Goal: Find specific page/section: Find specific page/section

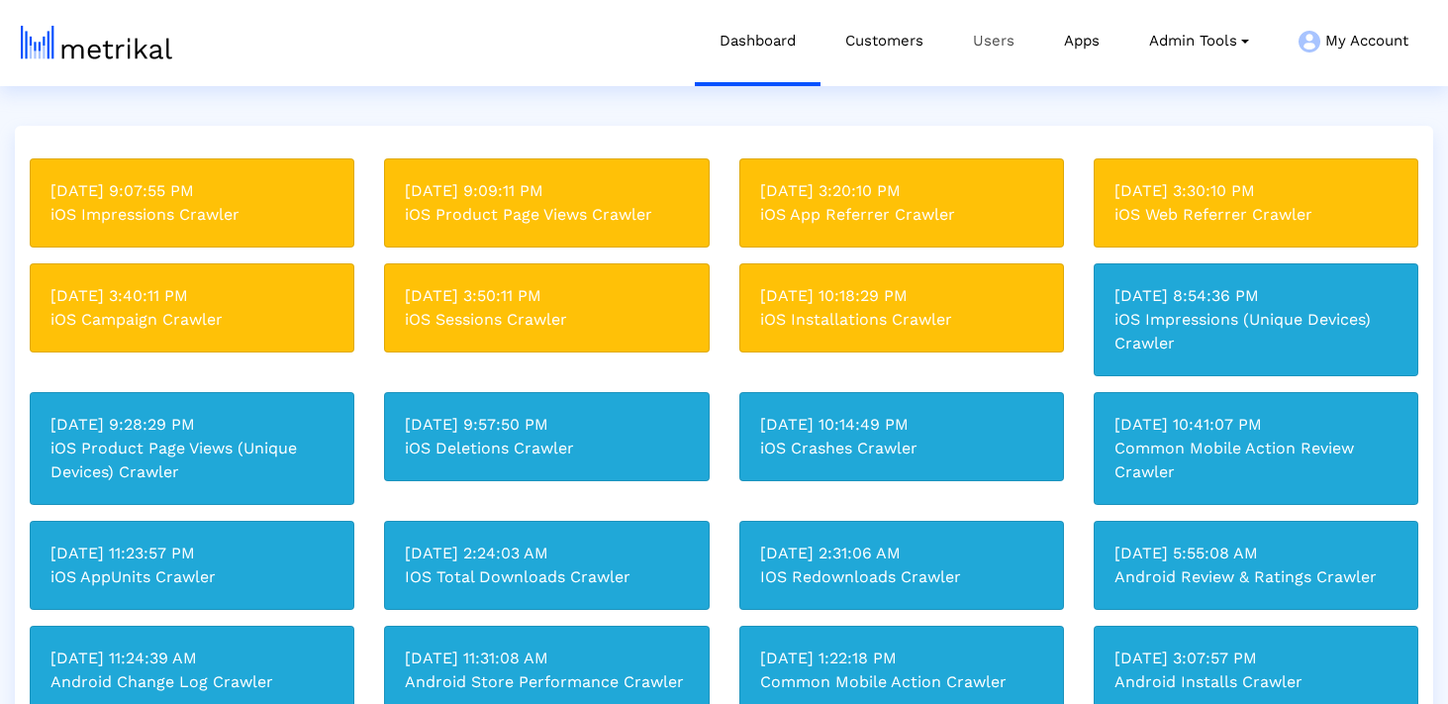
click at [986, 47] on link "Users" at bounding box center [993, 41] width 91 height 82
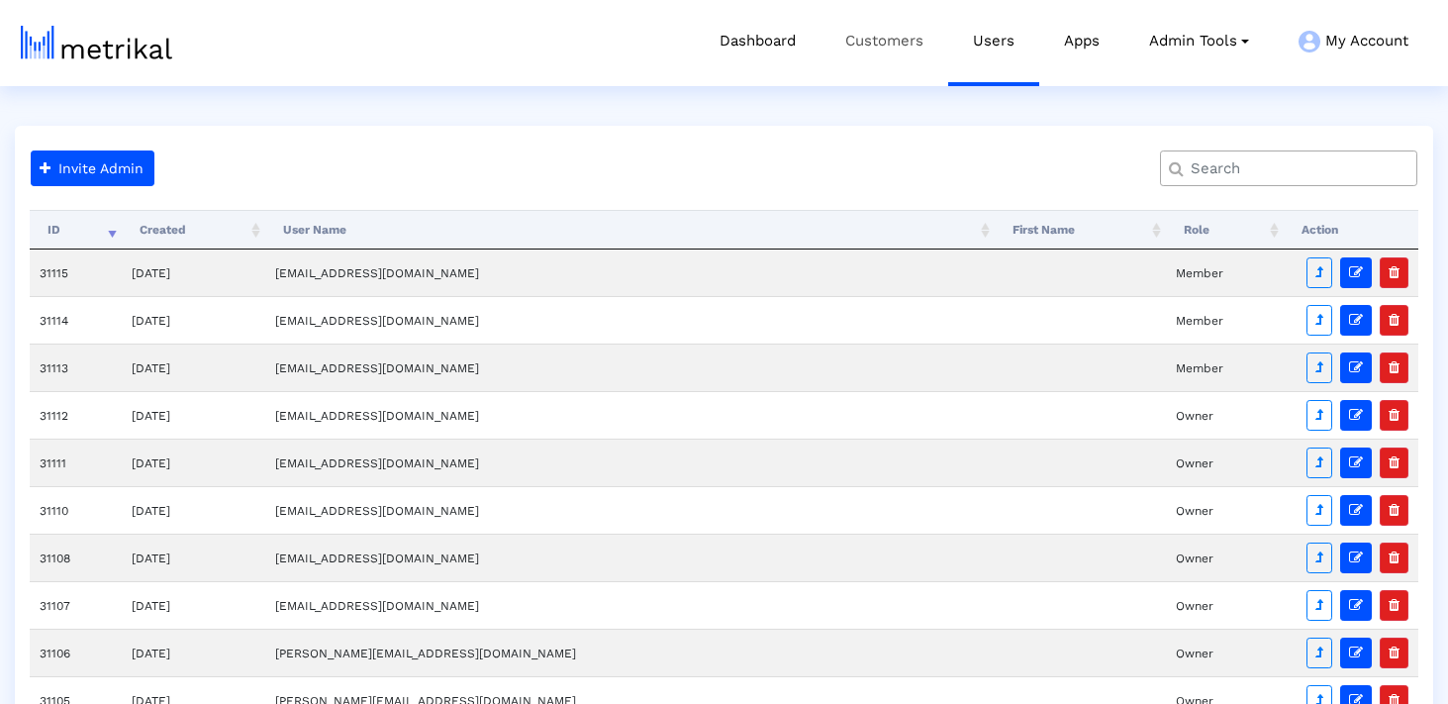
click at [872, 46] on link "Customers" at bounding box center [885, 41] width 128 height 82
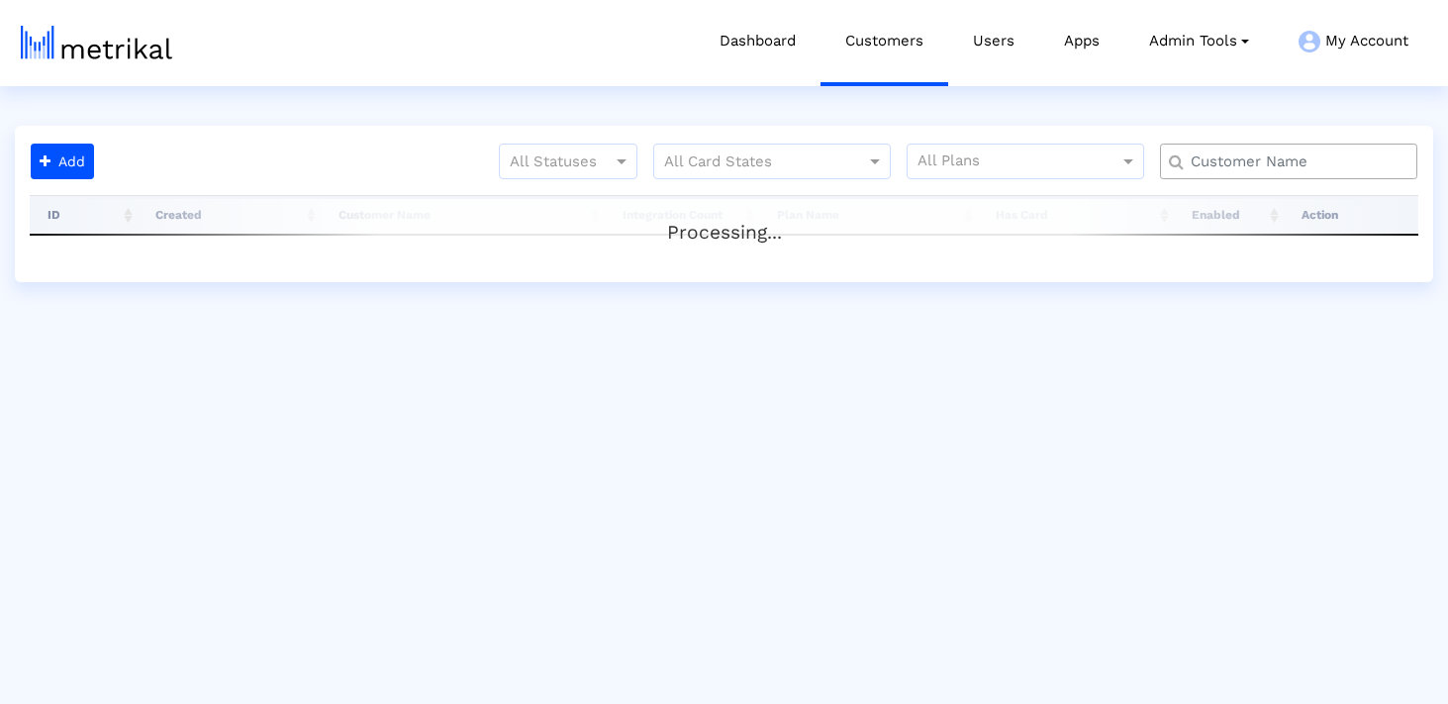
click at [1276, 159] on input "text" at bounding box center [1293, 161] width 233 height 21
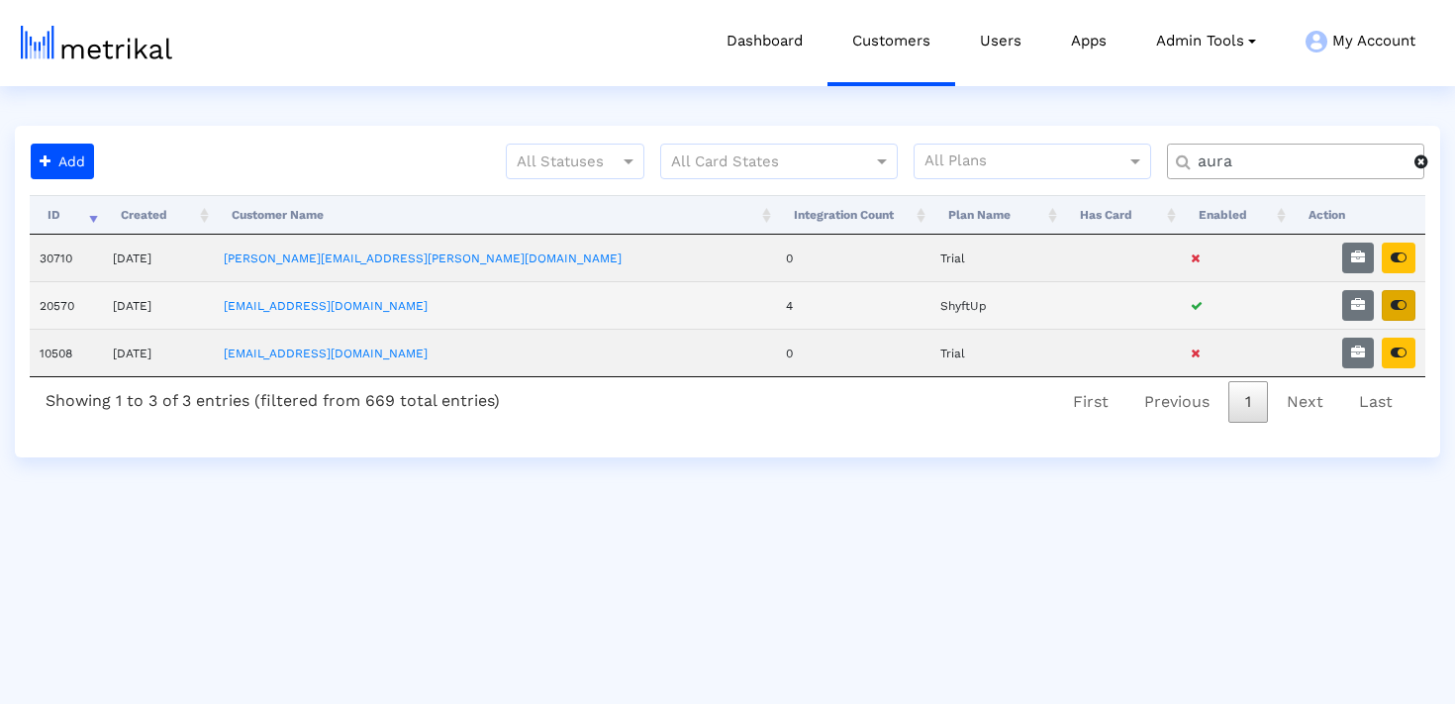
type input "aura"
click at [1397, 310] on icon "button" at bounding box center [1399, 305] width 16 height 14
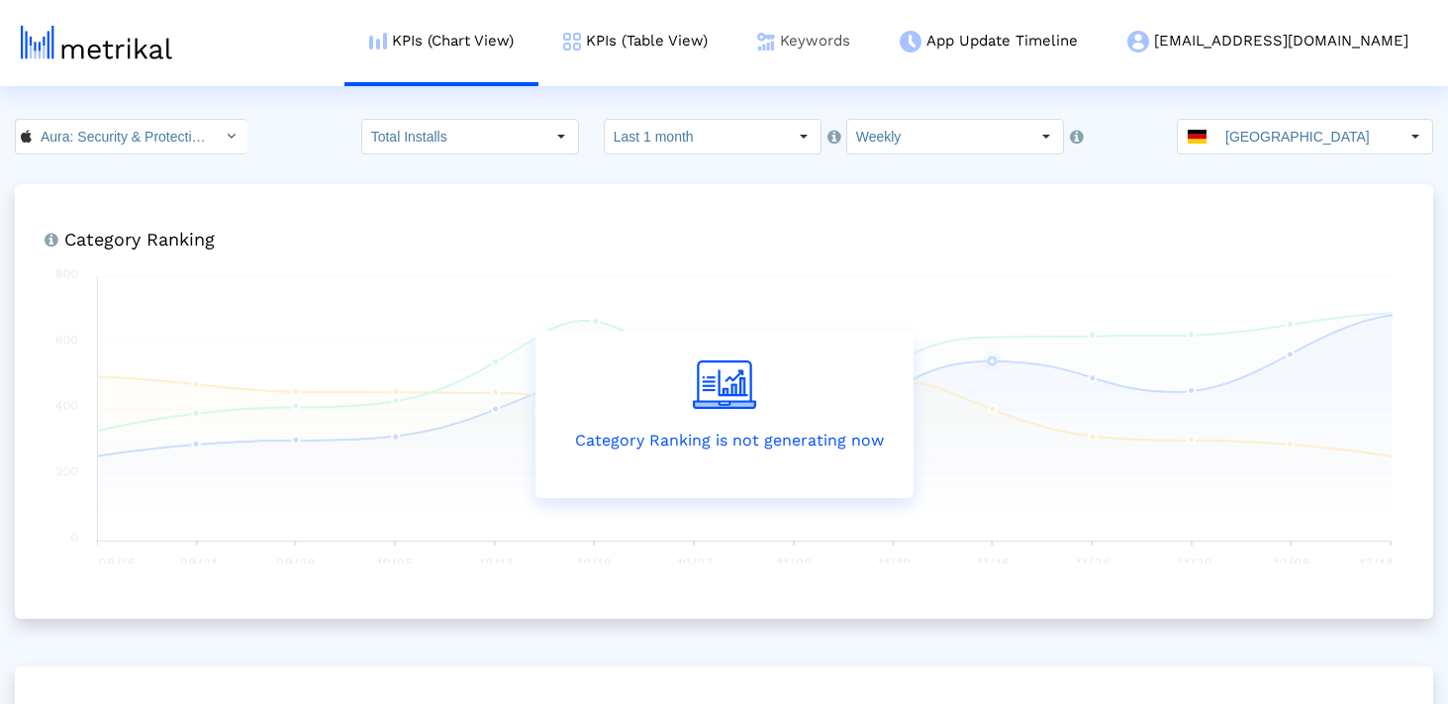
click at [875, 50] on link "Keywords" at bounding box center [804, 41] width 143 height 82
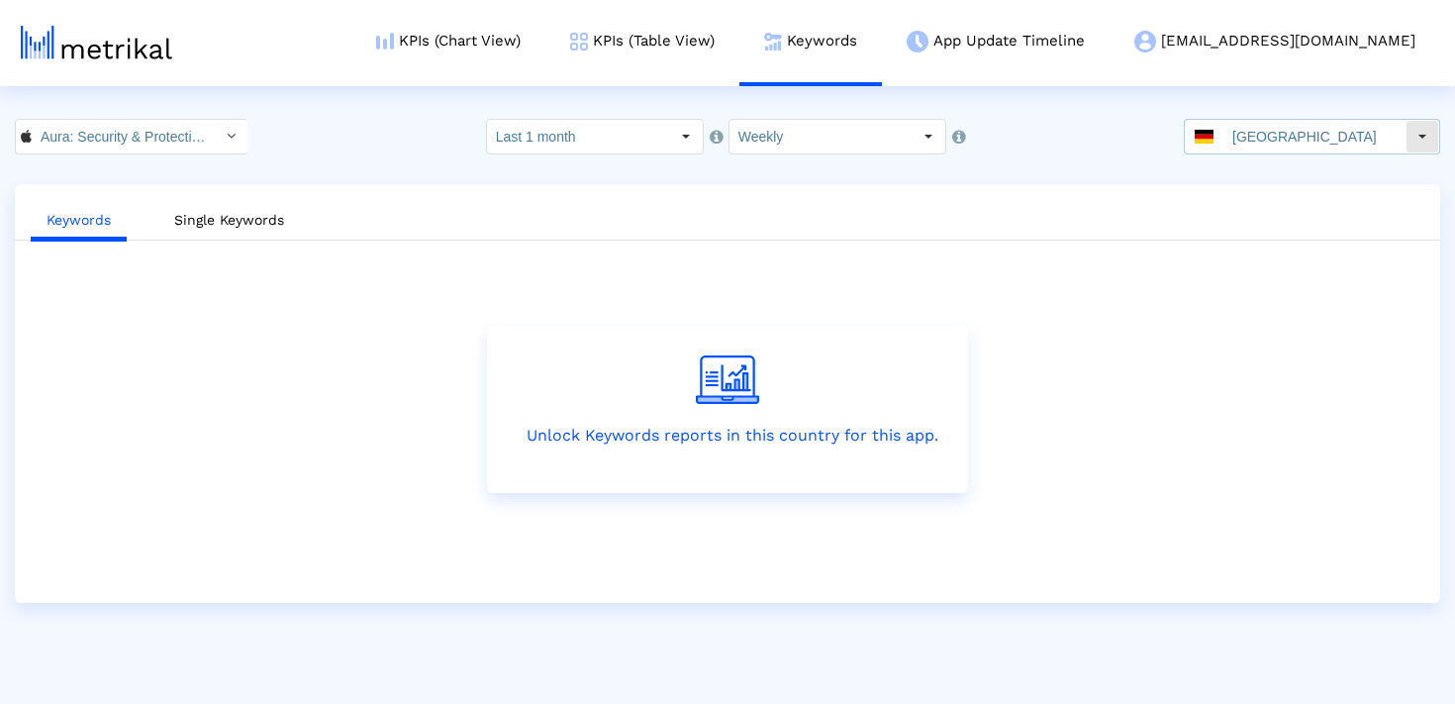
click at [1270, 143] on input "[GEOGRAPHIC_DATA]" at bounding box center [1315, 137] width 182 height 34
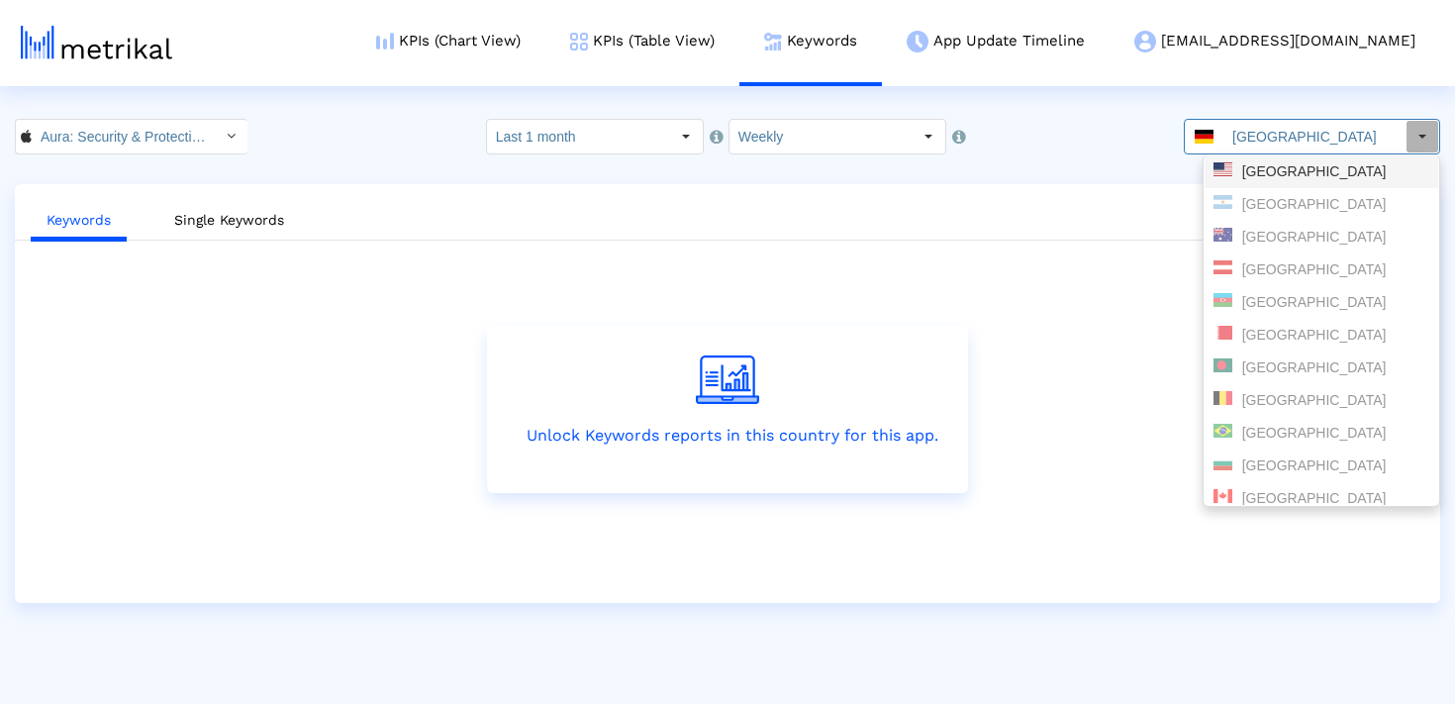
click at [1270, 178] on div "[GEOGRAPHIC_DATA]" at bounding box center [1322, 171] width 216 height 19
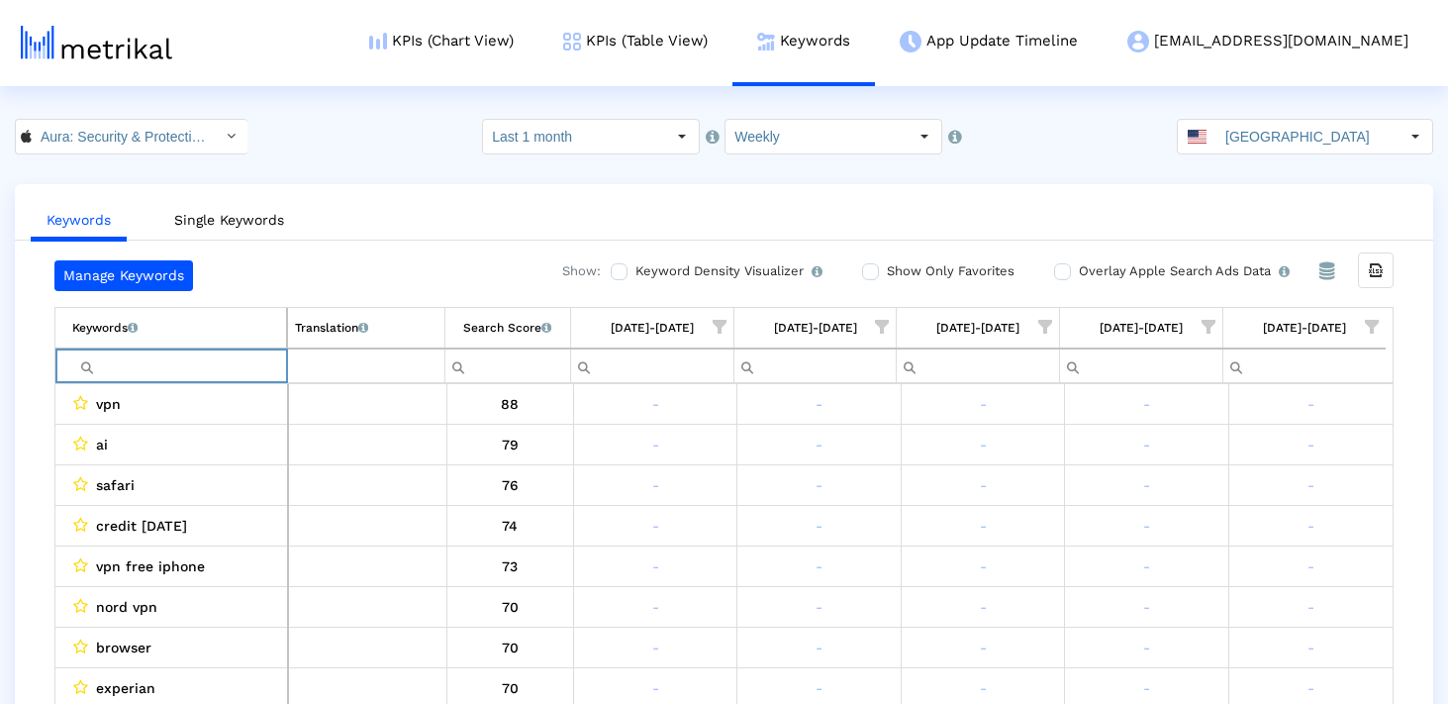
click at [217, 358] on input "Filter cell" at bounding box center [179, 365] width 214 height 33
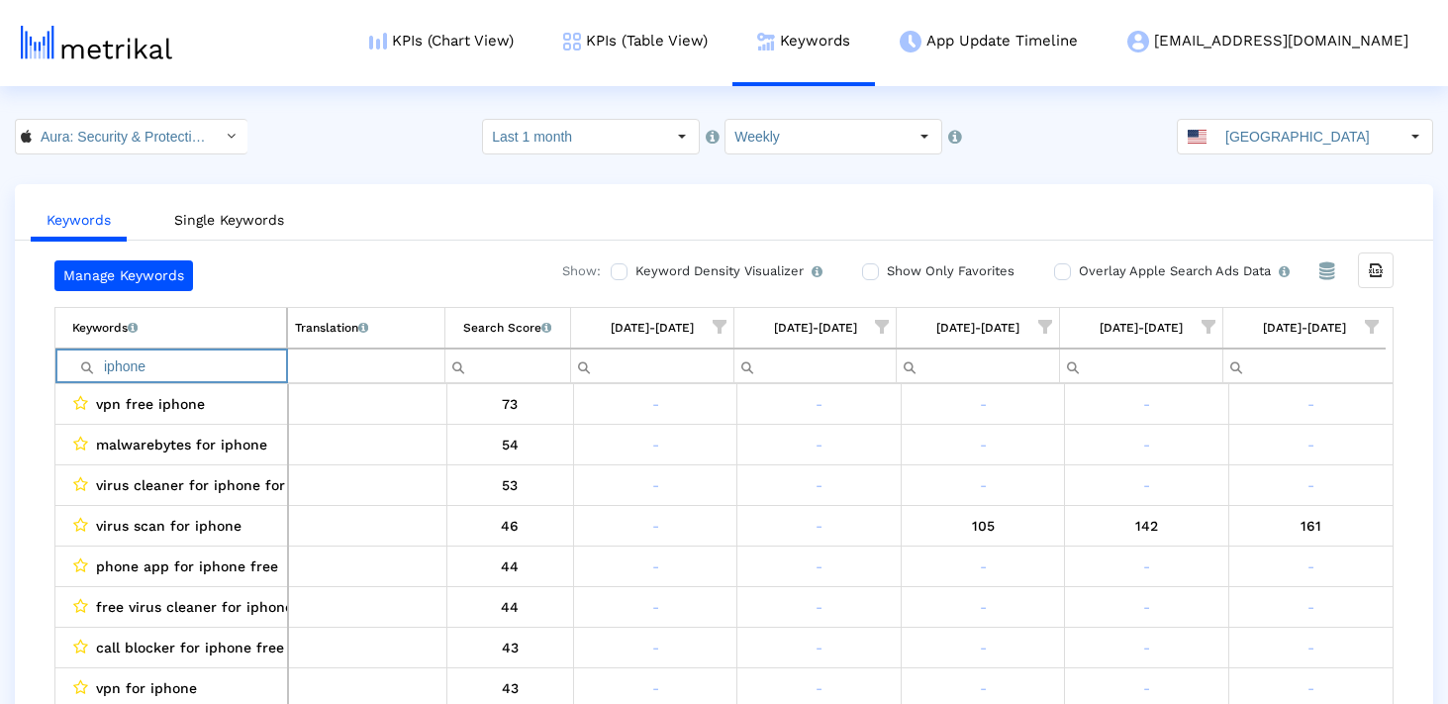
click at [257, 365] on input "iphone" at bounding box center [179, 365] width 214 height 33
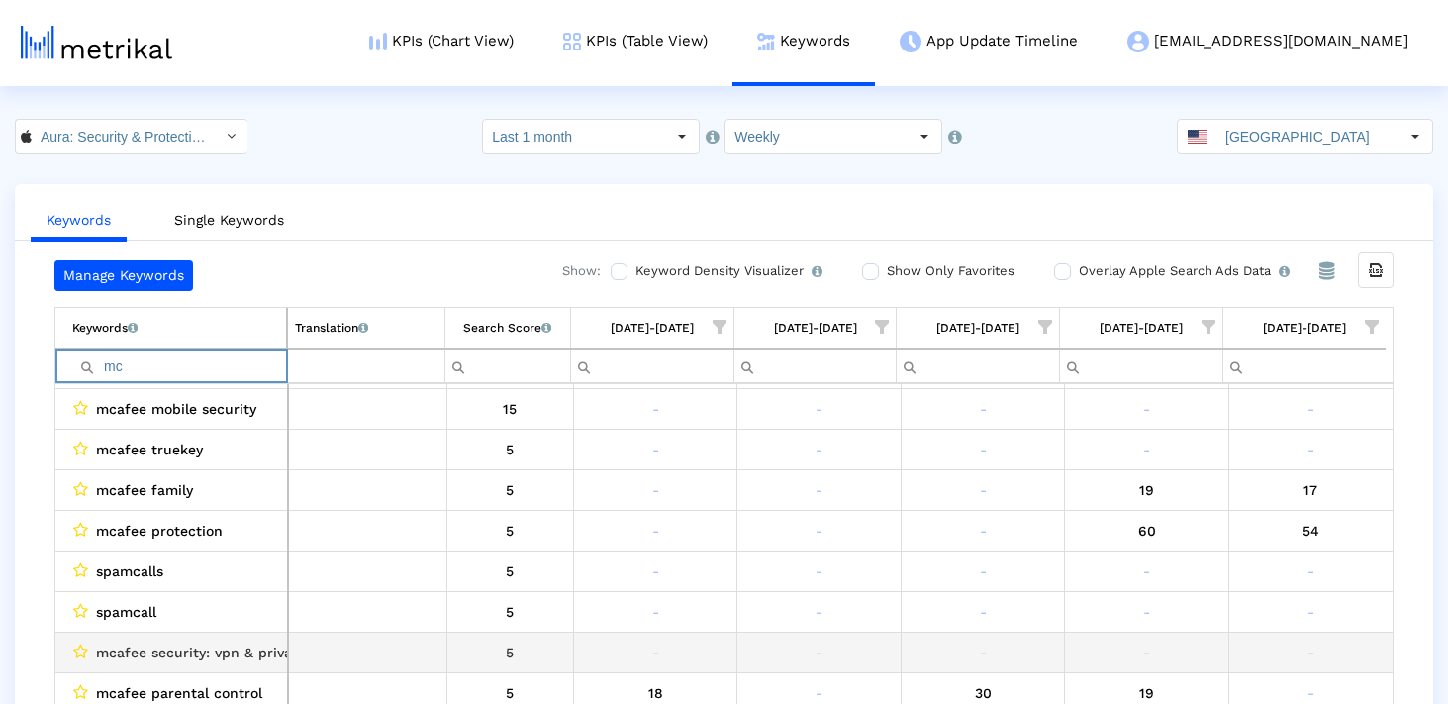
scroll to position [238, 0]
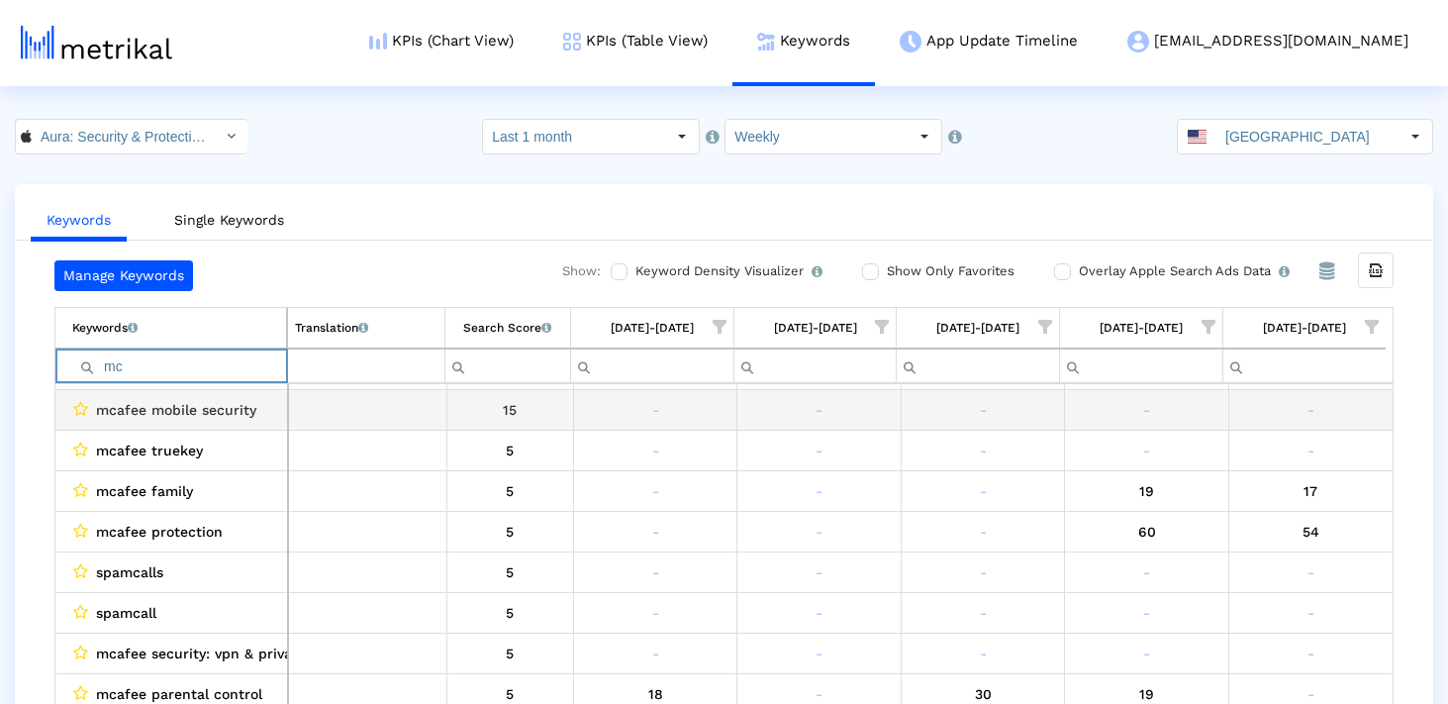
click at [158, 377] on input "mc" at bounding box center [179, 365] width 214 height 33
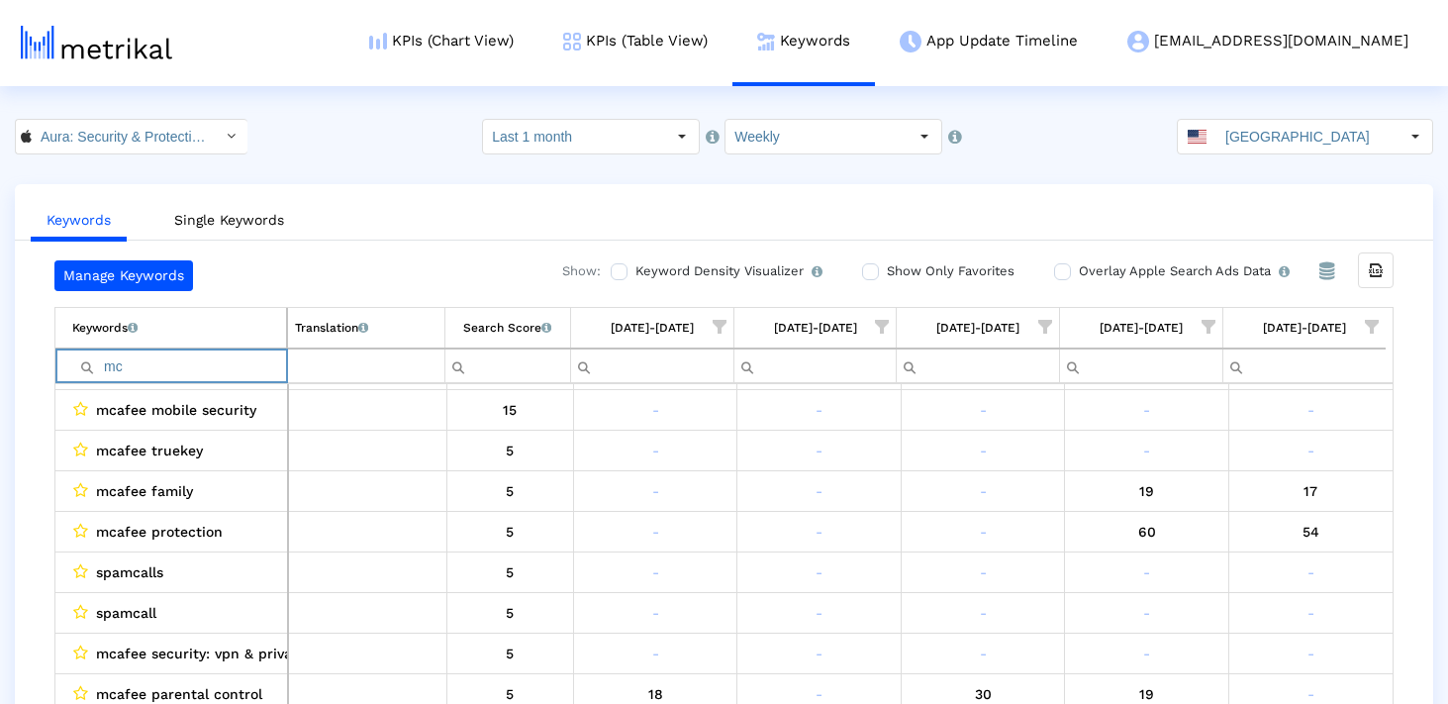
click at [158, 377] on input "mc" at bounding box center [179, 365] width 214 height 33
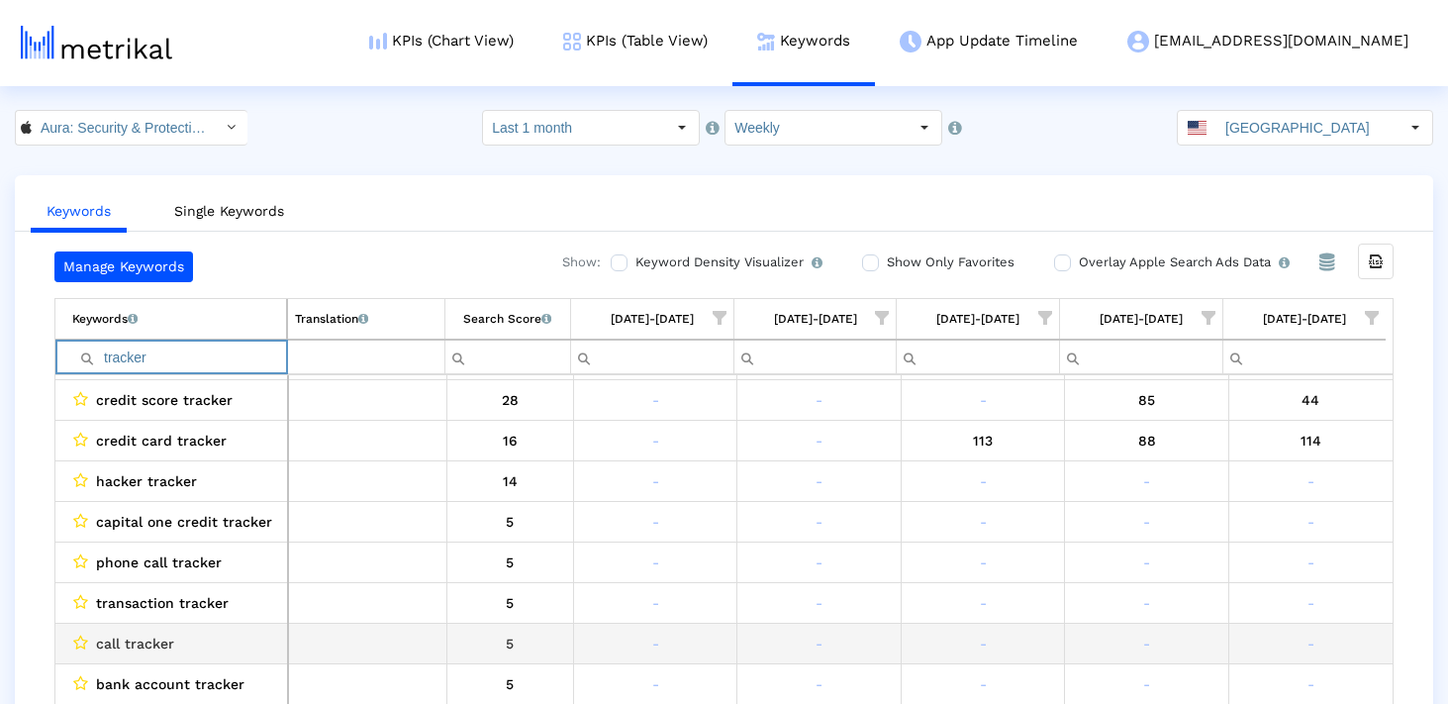
scroll to position [0, 0]
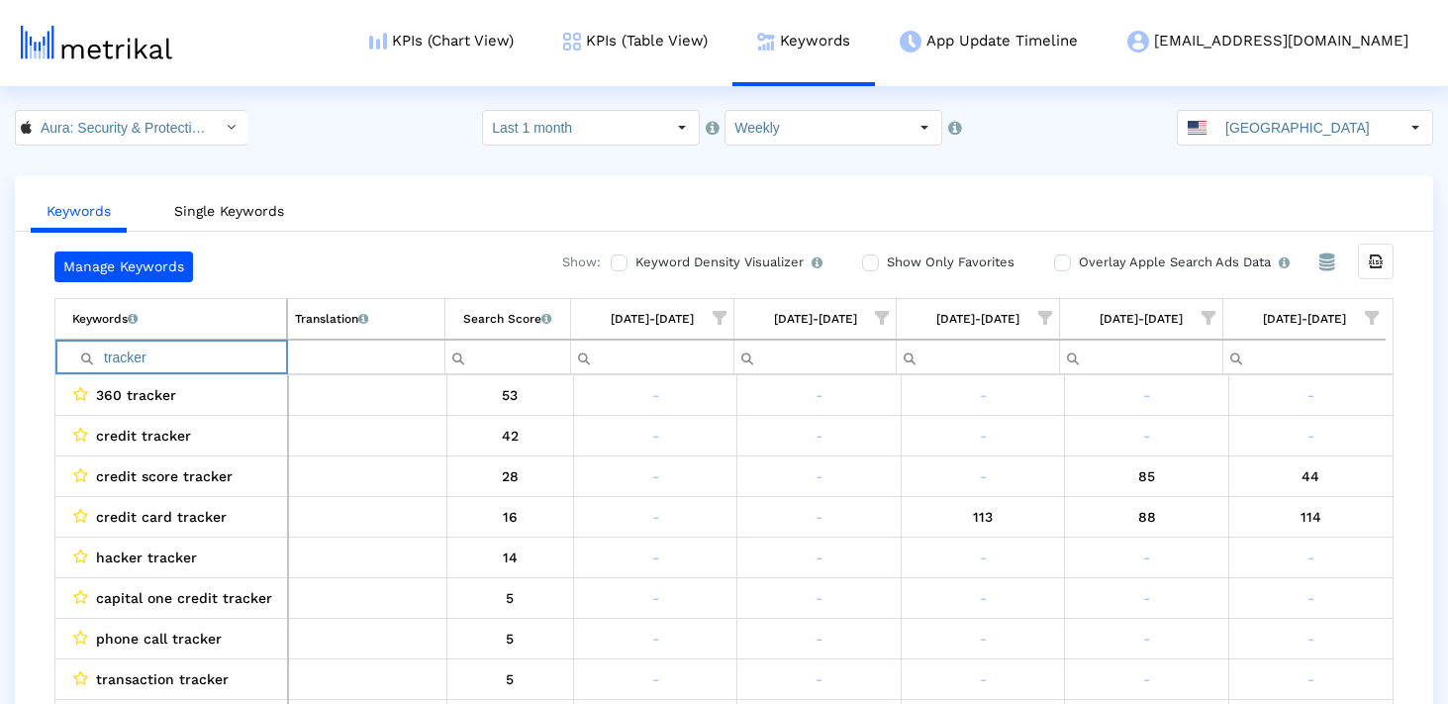
click at [159, 357] on input "tracker" at bounding box center [179, 357] width 214 height 33
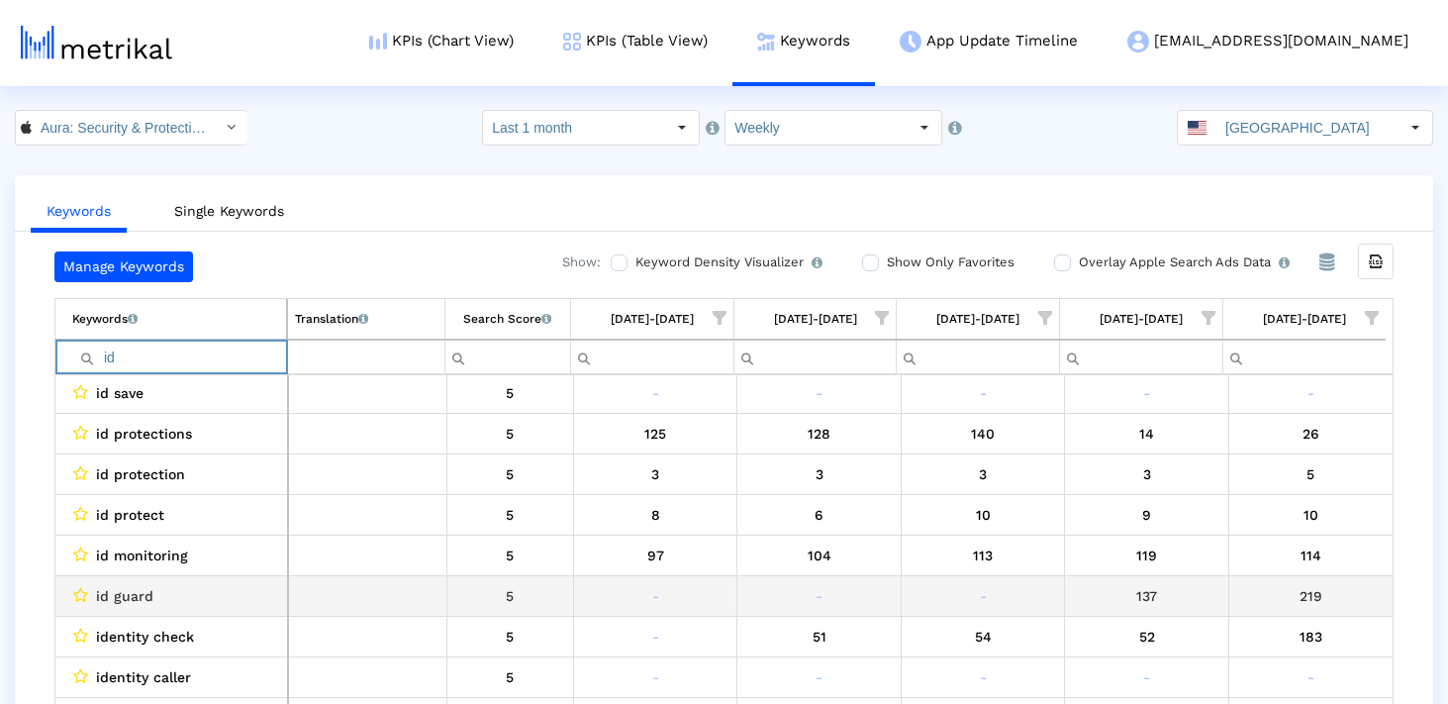
scroll to position [1347, 0]
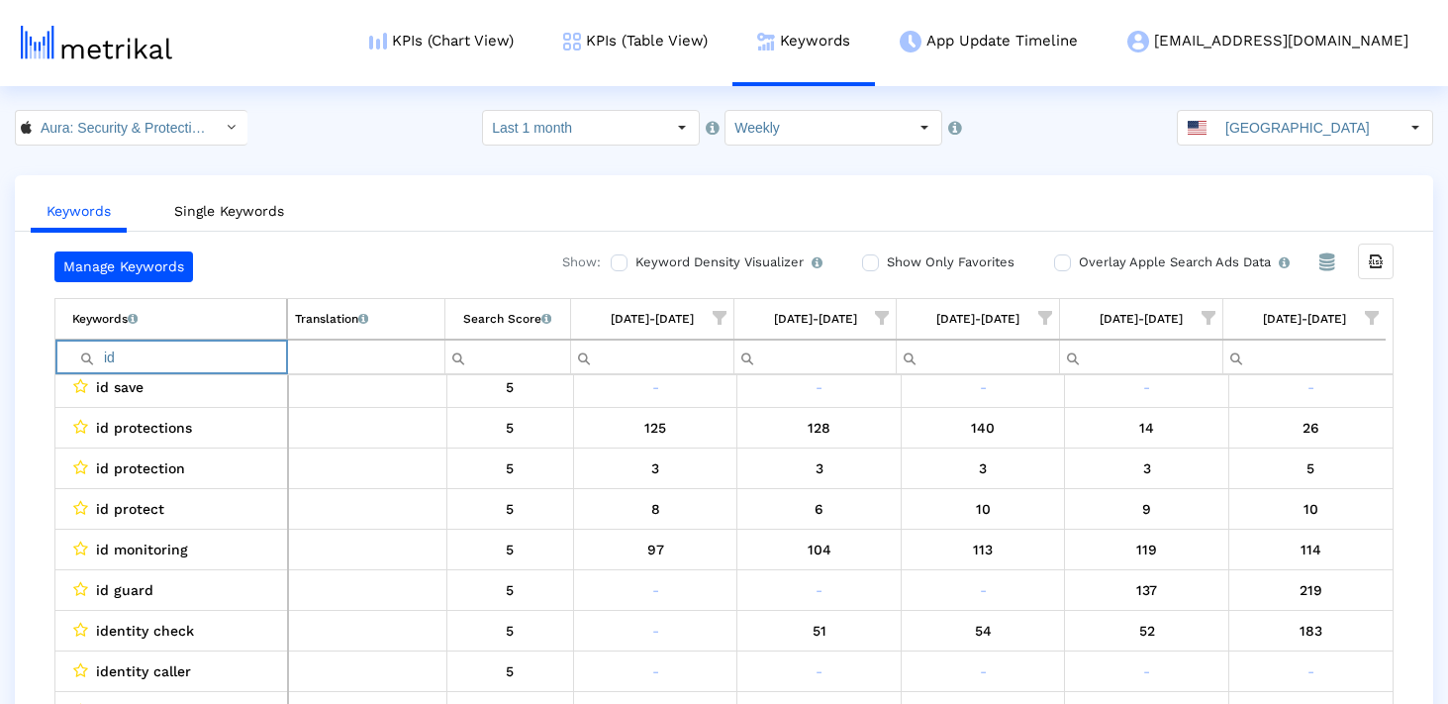
click at [217, 343] on input "id" at bounding box center [179, 357] width 214 height 33
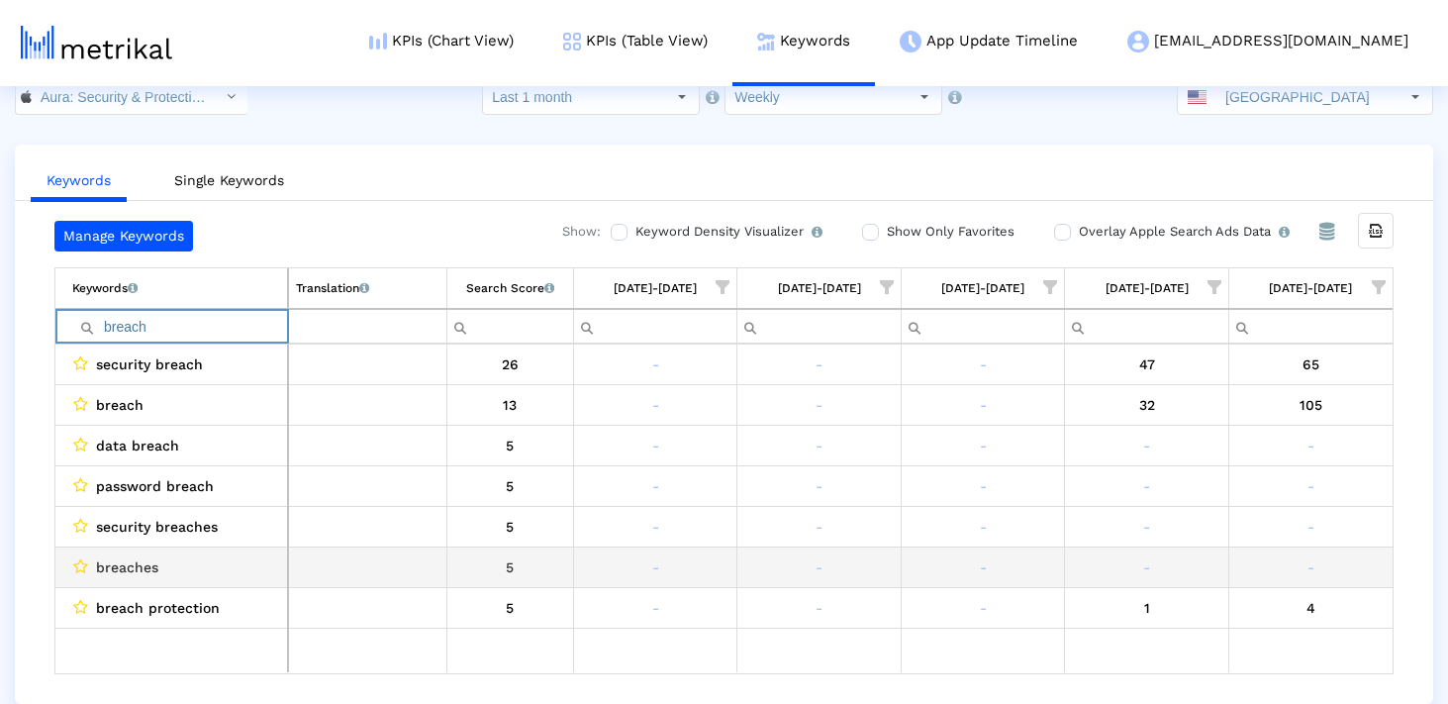
scroll to position [37, 0]
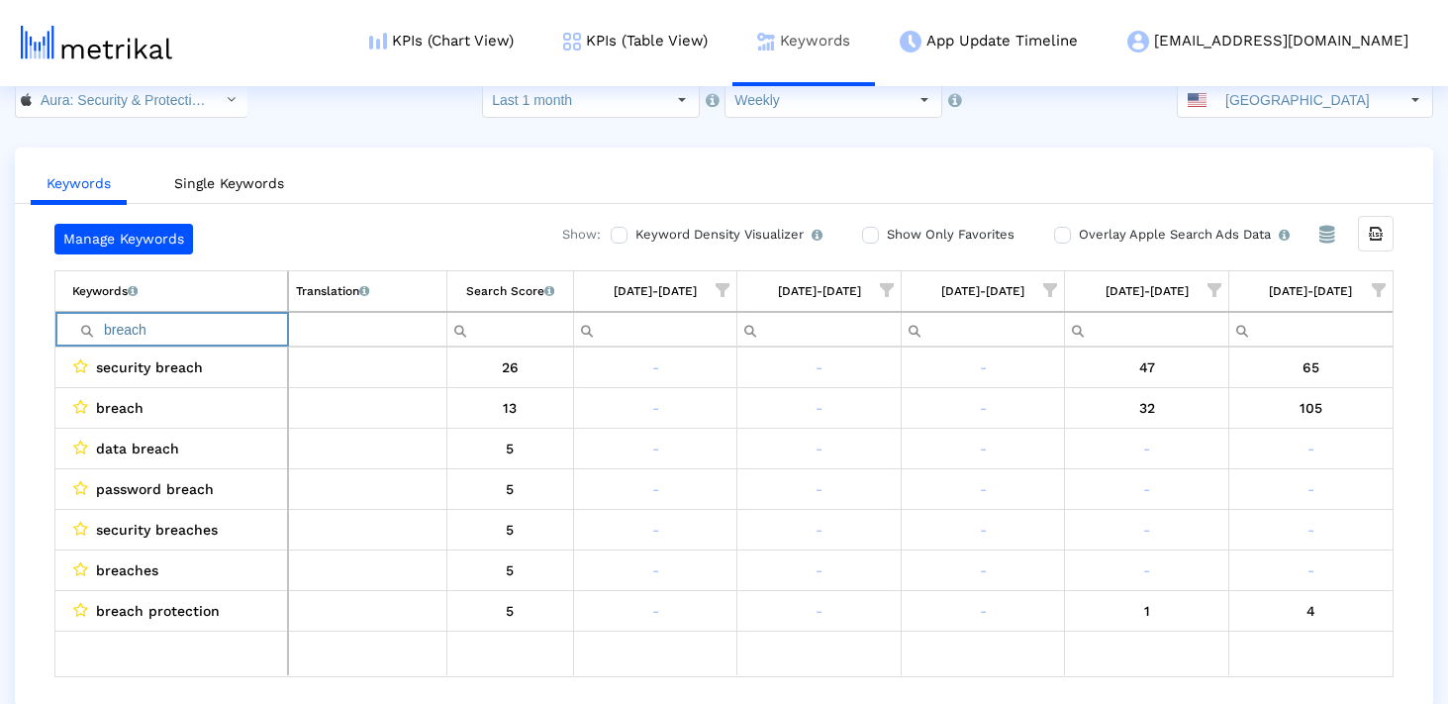
type input "breach"
